Goal: Transaction & Acquisition: Purchase product/service

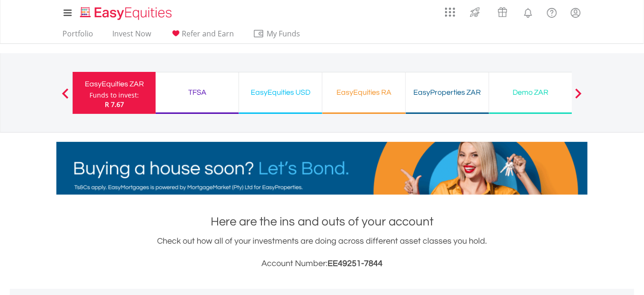
scroll to position [89, 177]
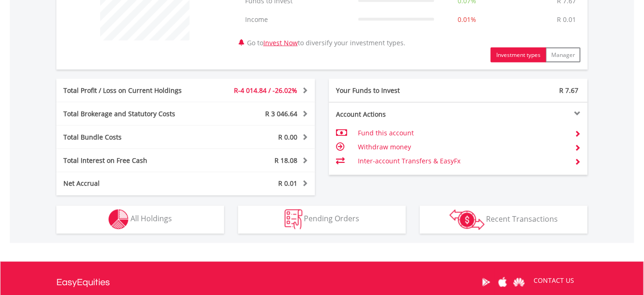
scroll to position [424, 0]
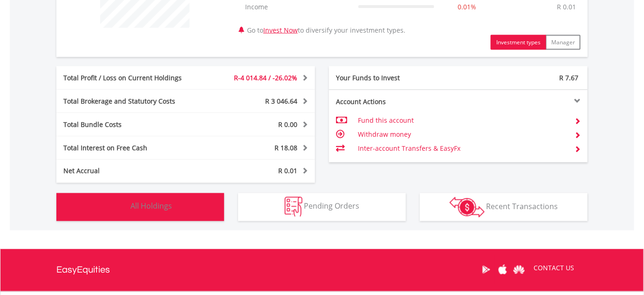
click at [160, 206] on span "All Holdings" at bounding box center [150, 206] width 41 height 10
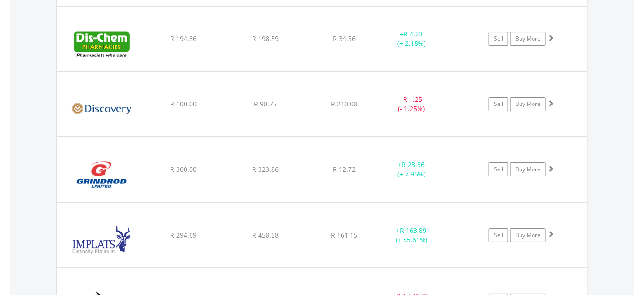
scroll to position [1039, 0]
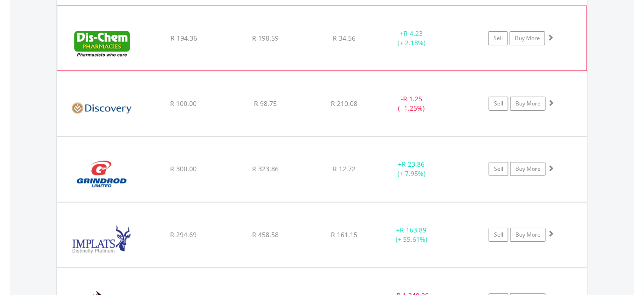
click at [119, 42] on img at bounding box center [102, 43] width 80 height 50
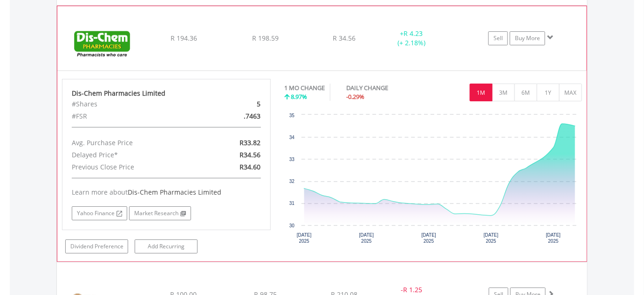
click at [121, 43] on img at bounding box center [102, 43] width 80 height 50
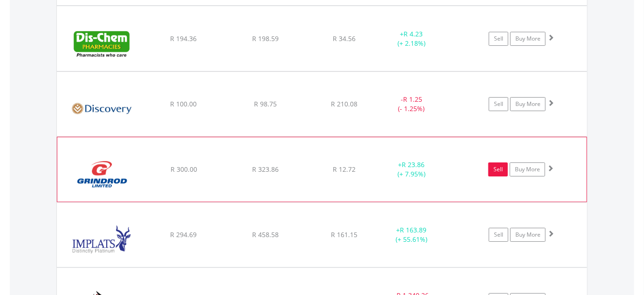
click at [498, 164] on link "Sell" at bounding box center [498, 169] width 20 height 14
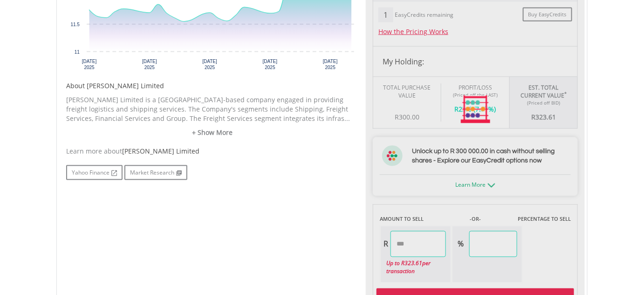
scroll to position [395, 0]
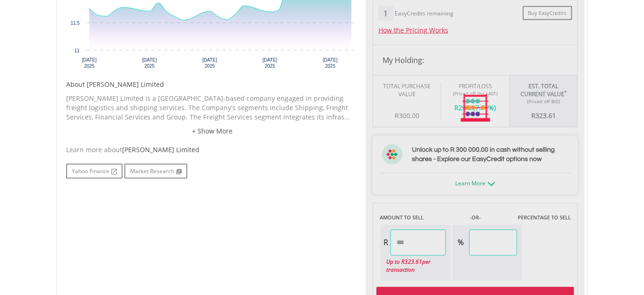
type input "******"
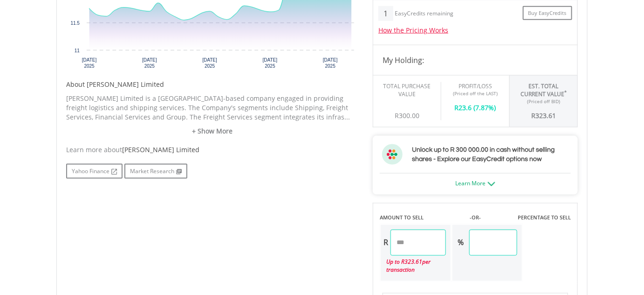
click at [396, 238] on input "******" at bounding box center [418, 242] width 55 height 26
drag, startPoint x: 396, startPoint y: 238, endPoint x: 453, endPoint y: 238, distance: 56.4
click at [446, 238] on input "******" at bounding box center [418, 242] width 55 height 26
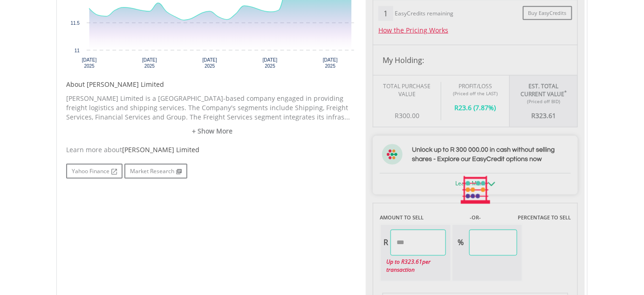
drag, startPoint x: 510, startPoint y: 239, endPoint x: 483, endPoint y: 240, distance: 27.1
click at [509, 239] on div "Last Updated Price: 15-min. Delay* Price Update Cost: 2 Credits Request A Price…" at bounding box center [475, 190] width 219 height 572
type input "******"
type input "*****"
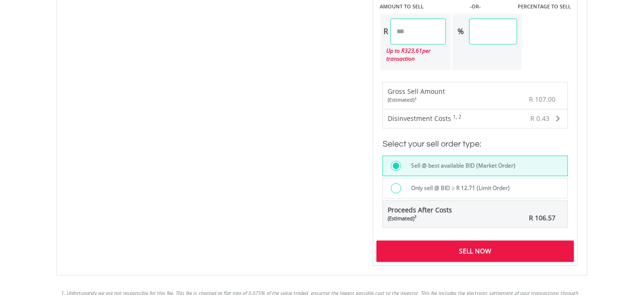
scroll to position [621, 0]
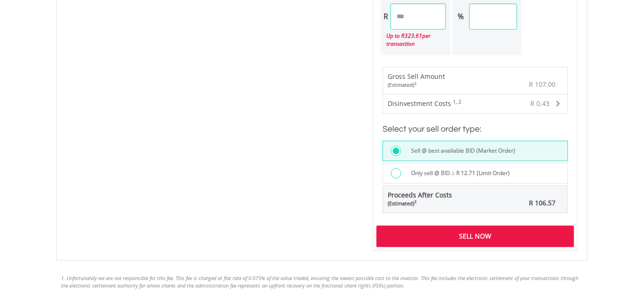
click at [470, 229] on div "Sell Now" at bounding box center [476, 235] width 198 height 21
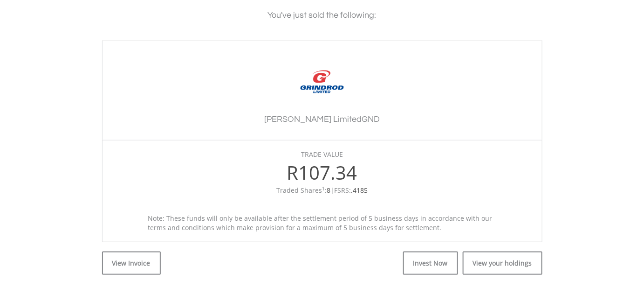
scroll to position [226, 0]
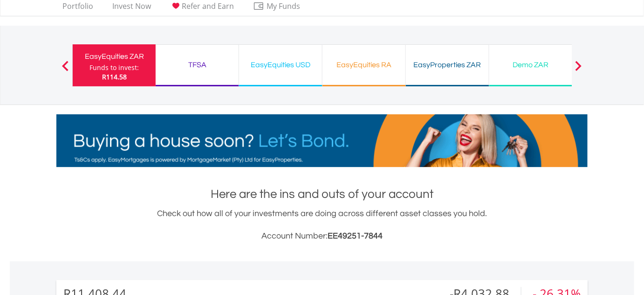
scroll to position [89, 177]
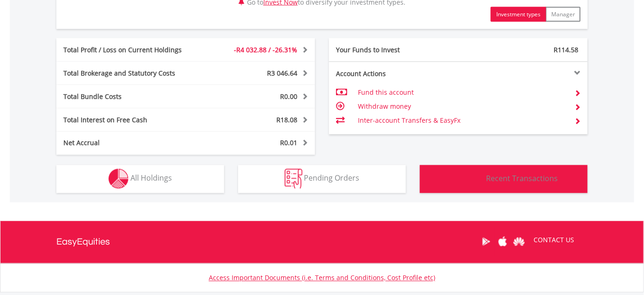
click at [520, 175] on span "Recent Transactions" at bounding box center [523, 178] width 72 height 10
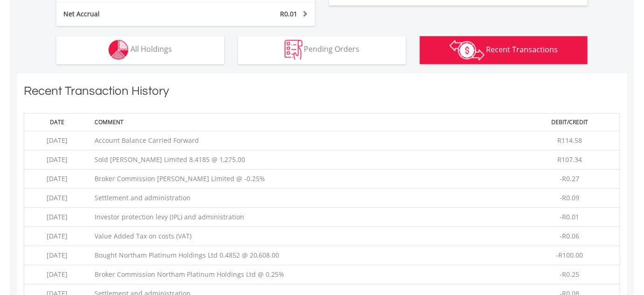
scroll to position [652, 0]
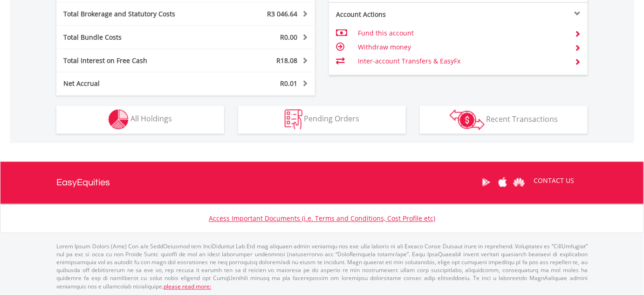
scroll to position [89, 177]
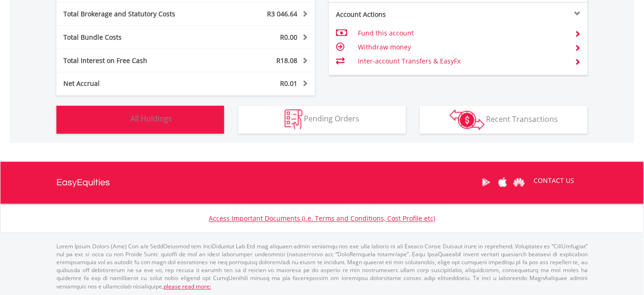
click at [162, 118] on span "All Holdings" at bounding box center [150, 119] width 41 height 10
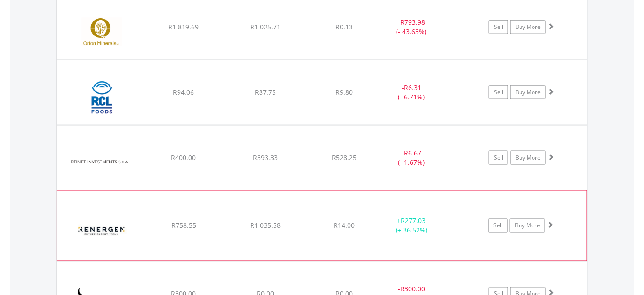
scroll to position [1575, 0]
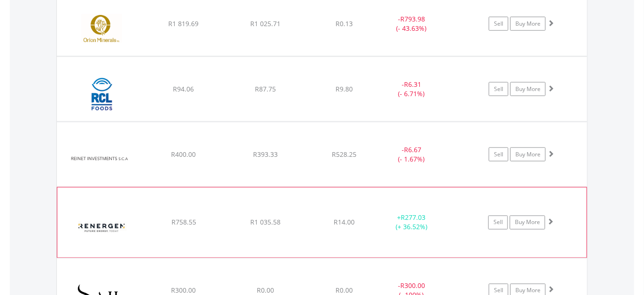
click at [96, 223] on img at bounding box center [102, 227] width 80 height 56
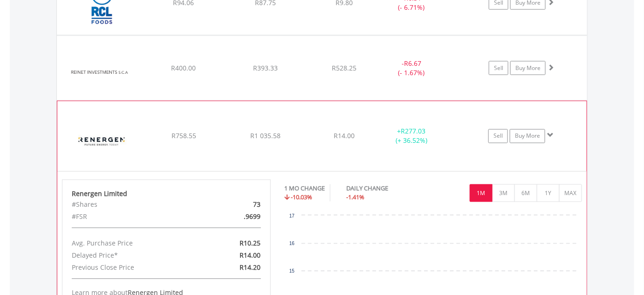
scroll to position [1688, 0]
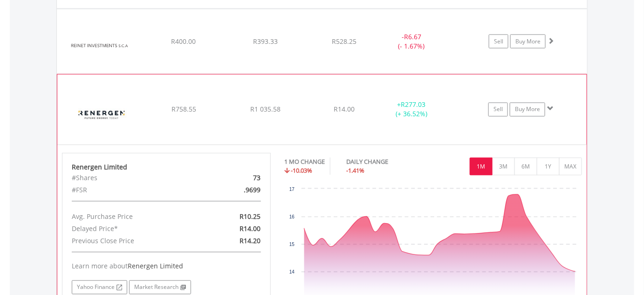
click at [107, 106] on img at bounding box center [102, 114] width 80 height 56
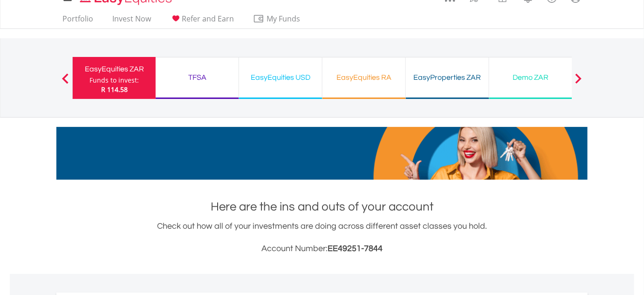
scroll to position [0, 0]
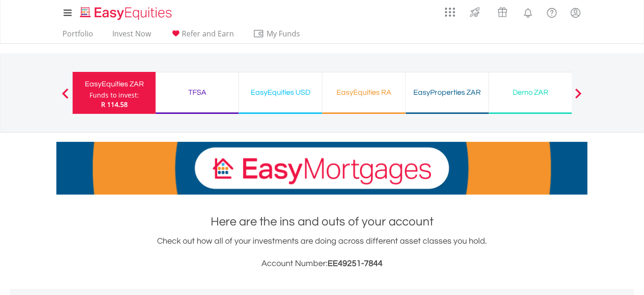
drag, startPoint x: 449, startPoint y: 94, endPoint x: 415, endPoint y: 103, distance: 35.5
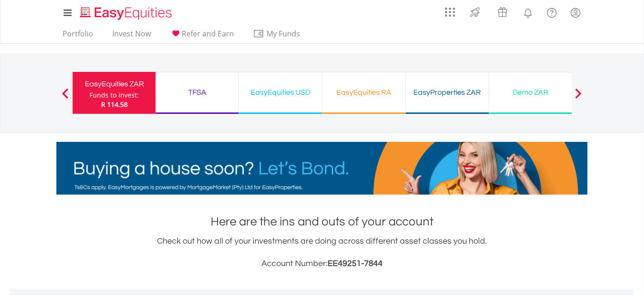
click at [450, 94] on div "EasyProperties ZAR" at bounding box center [448, 92] width 72 height 13
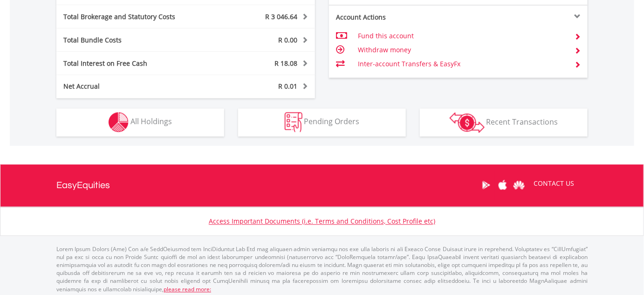
scroll to position [511, 0]
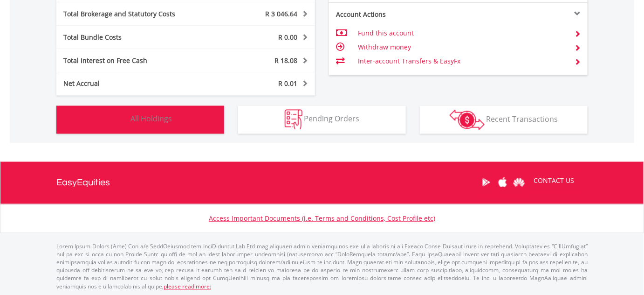
click at [164, 111] on button "Holdings All Holdings" at bounding box center [140, 120] width 168 height 28
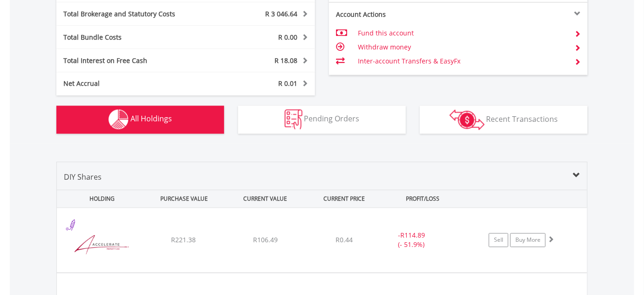
scroll to position [671, 0]
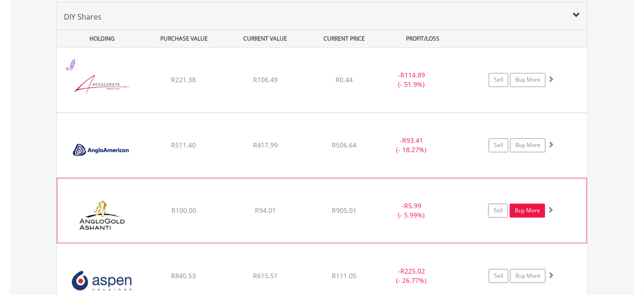
click at [526, 206] on link "Buy More" at bounding box center [527, 210] width 35 height 14
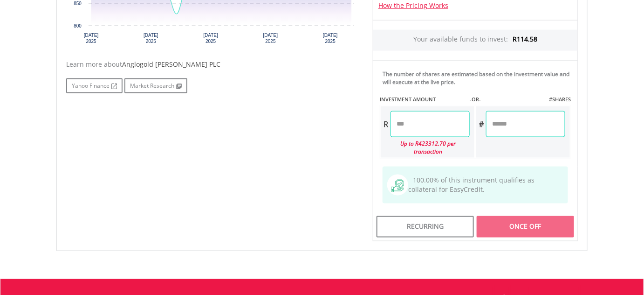
scroll to position [414, 0]
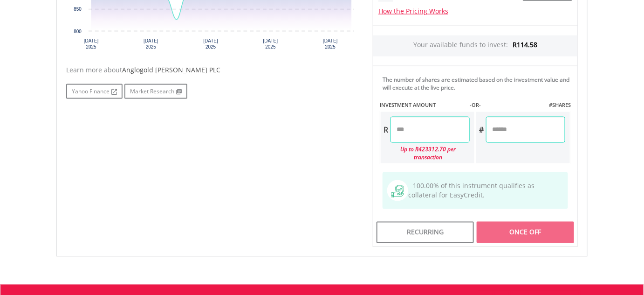
drag, startPoint x: 395, startPoint y: 126, endPoint x: 436, endPoint y: 129, distance: 41.1
click at [436, 129] on input "number" at bounding box center [430, 130] width 79 height 26
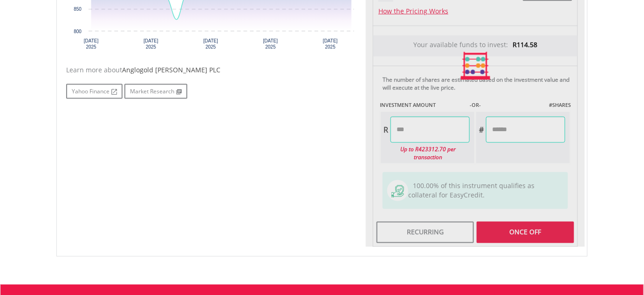
click at [510, 128] on div "Last Updated Price: 15-min. Delay* Price Update Cost: 1 Credits Request A Price…" at bounding box center [475, 66] width 219 height 362
type input "******"
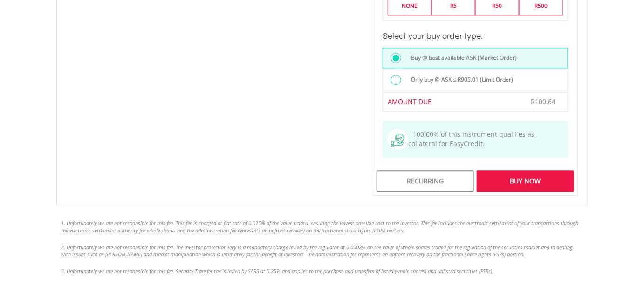
scroll to position [697, 0]
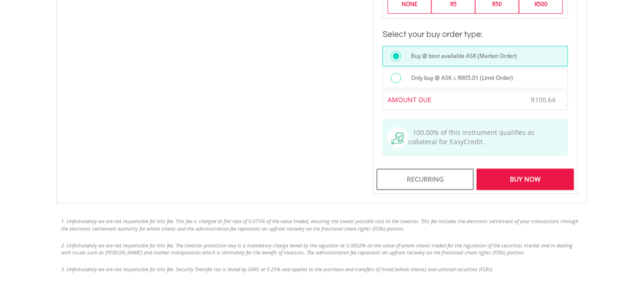
click at [521, 172] on div "Buy Now" at bounding box center [525, 178] width 97 height 21
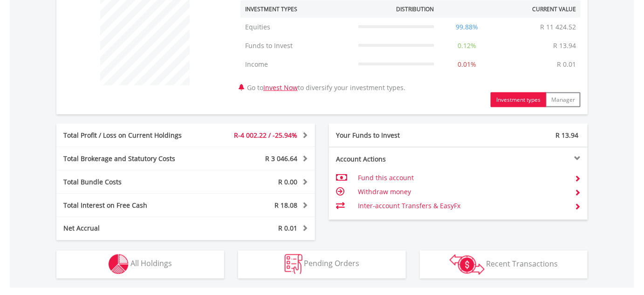
scroll to position [511, 0]
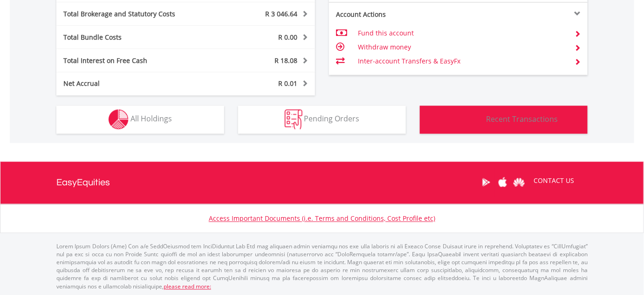
click at [549, 118] on span "Recent Transactions" at bounding box center [523, 119] width 72 height 10
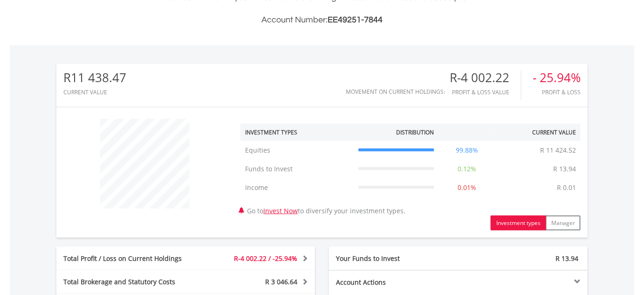
scroll to position [229, 0]
